Goal: Find specific page/section: Find specific page/section

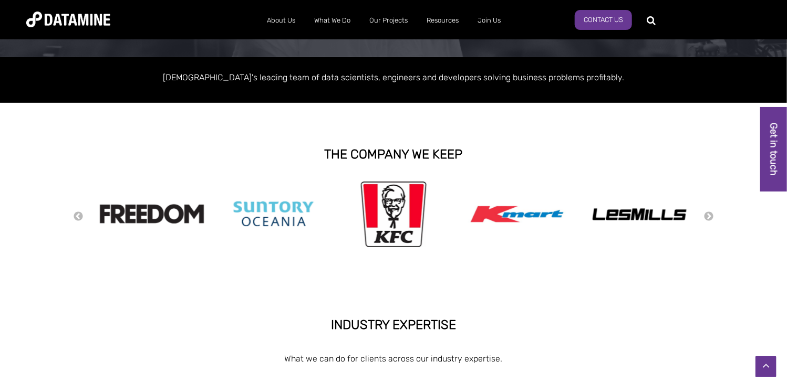
scroll to position [161, 0]
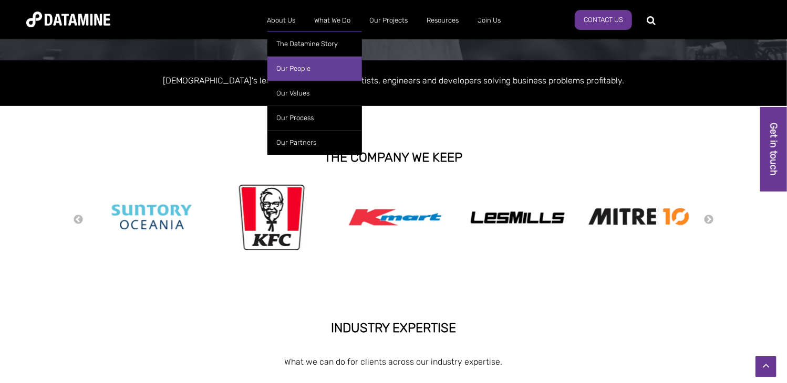
click at [297, 70] on link "Our People" at bounding box center [314, 68] width 95 height 25
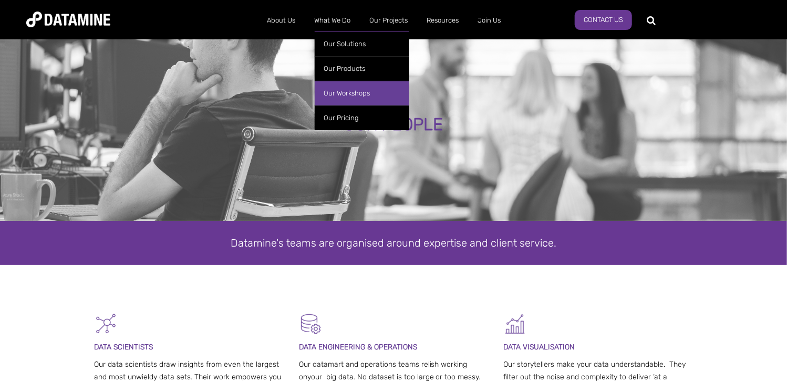
click at [368, 89] on link "Our Workshops" at bounding box center [362, 93] width 95 height 25
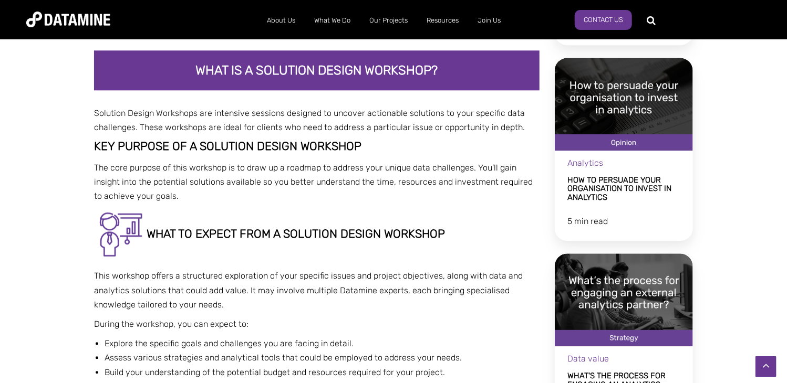
scroll to position [1320, 0]
